Goal: Find specific page/section: Find specific page/section

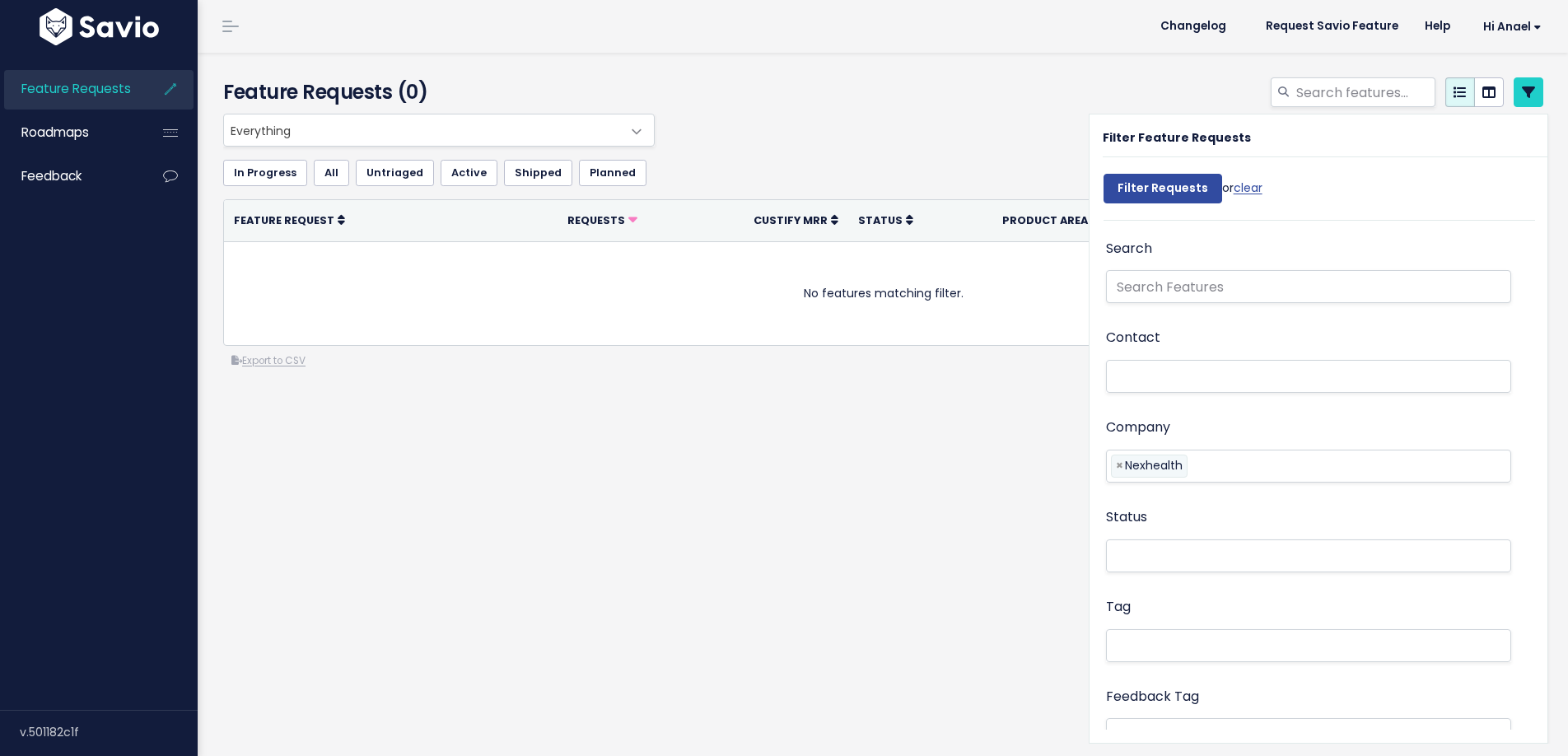
select select
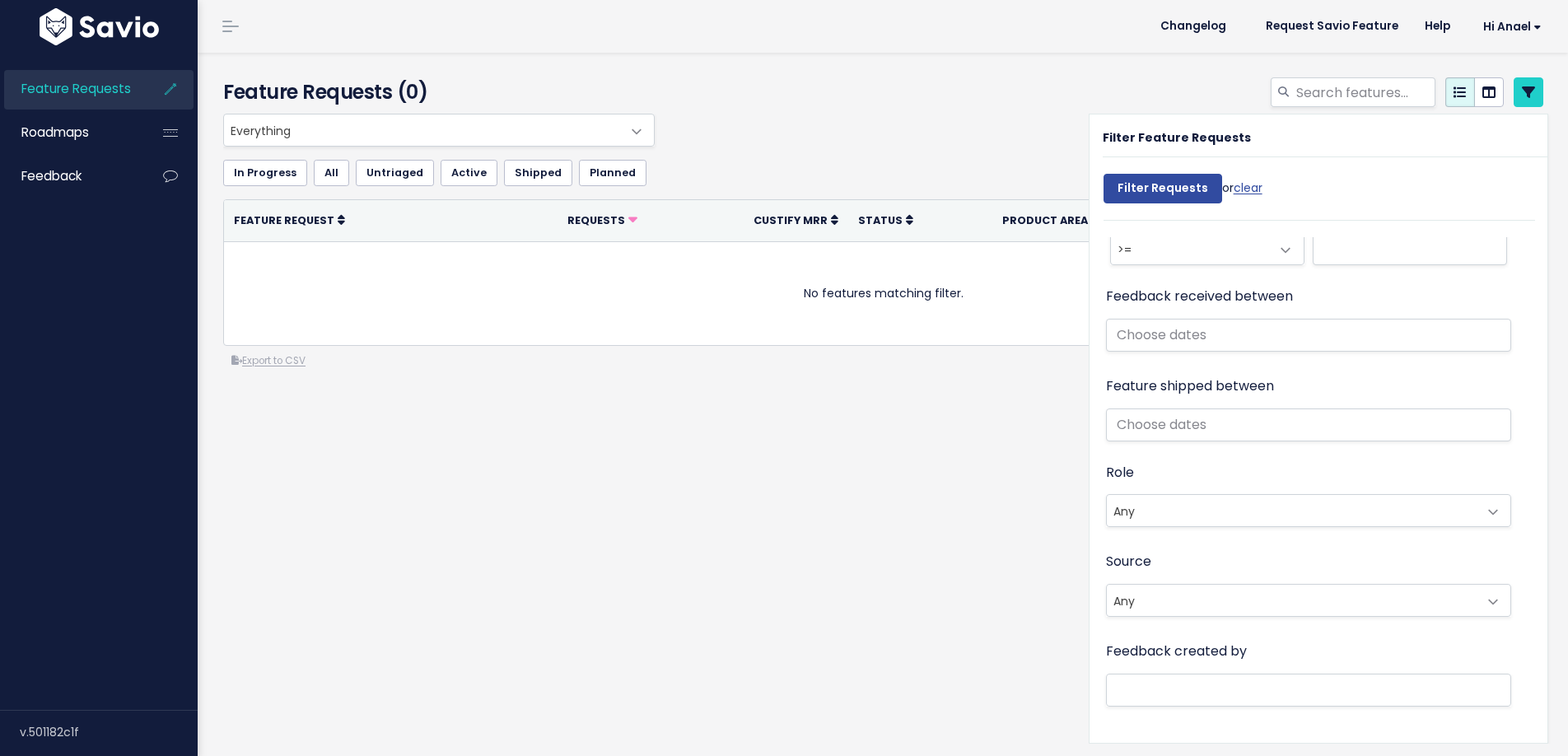
select select
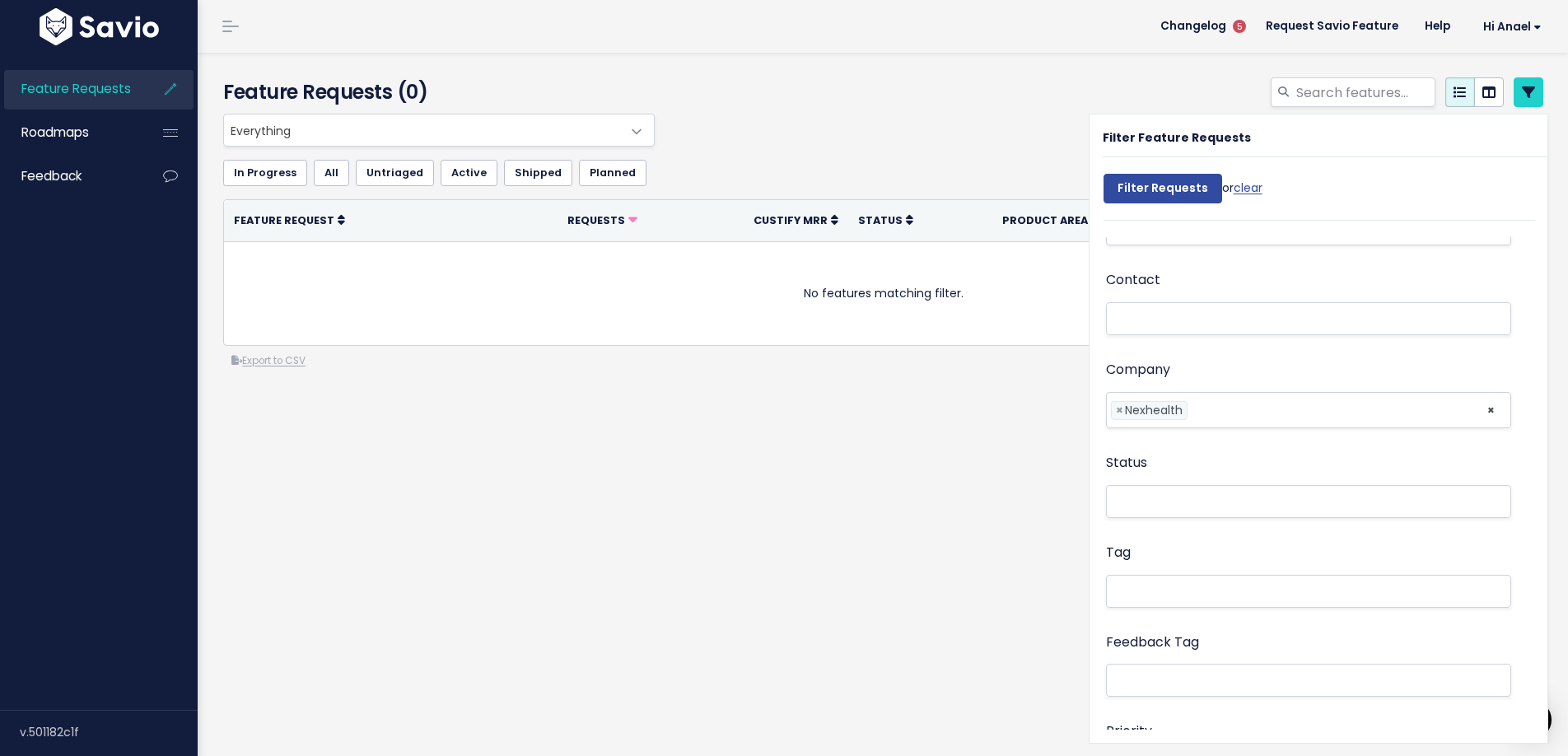
scroll to position [0, 0]
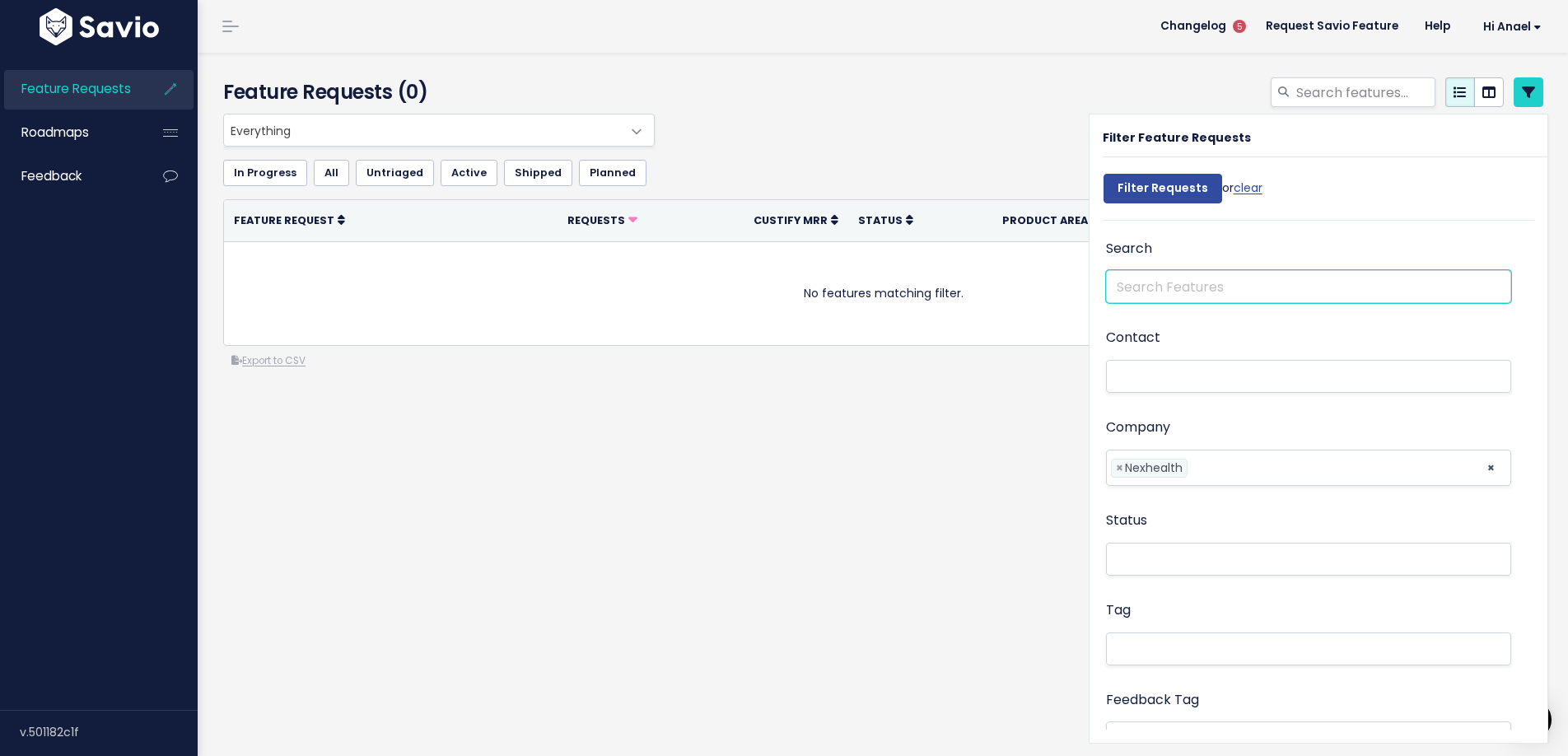
click at [1185, 293] on input "text" at bounding box center [1309, 286] width 405 height 33
click at [646, 502] on div "Everything No Product Area Editor Projects/Manage/Settings Chrome Extension Dem…" at bounding box center [883, 307] width 1345 height 388
click at [1353, 92] on input "search" at bounding box center [1365, 92] width 141 height 30
click at [82, 136] on span "Roadmaps" at bounding box center [55, 132] width 68 height 17
